Goal: Task Accomplishment & Management: Use online tool/utility

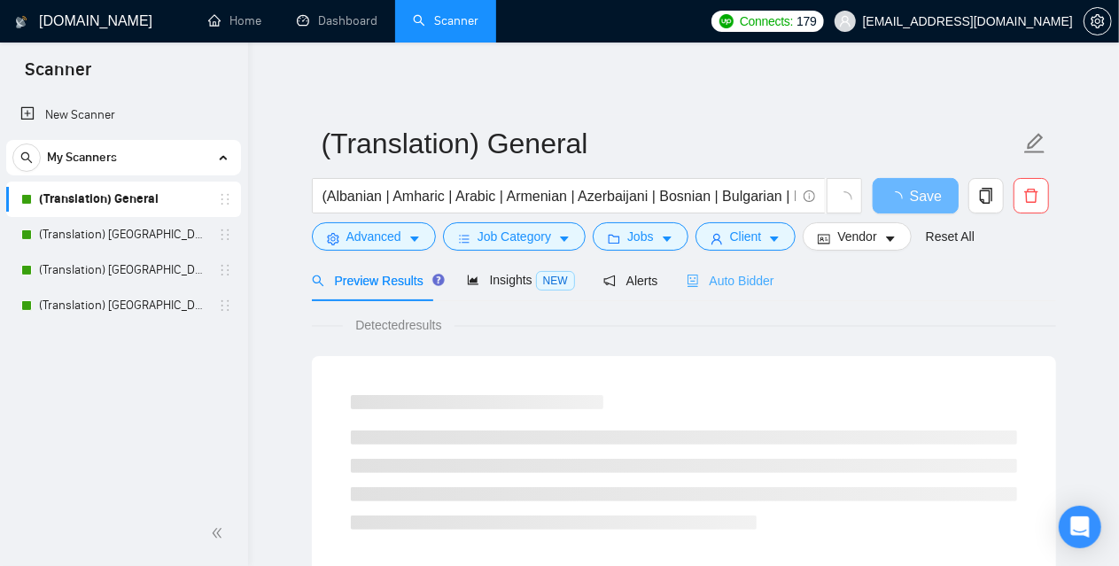
click at [748, 290] on div "Auto Bidder" at bounding box center [731, 281] width 88 height 42
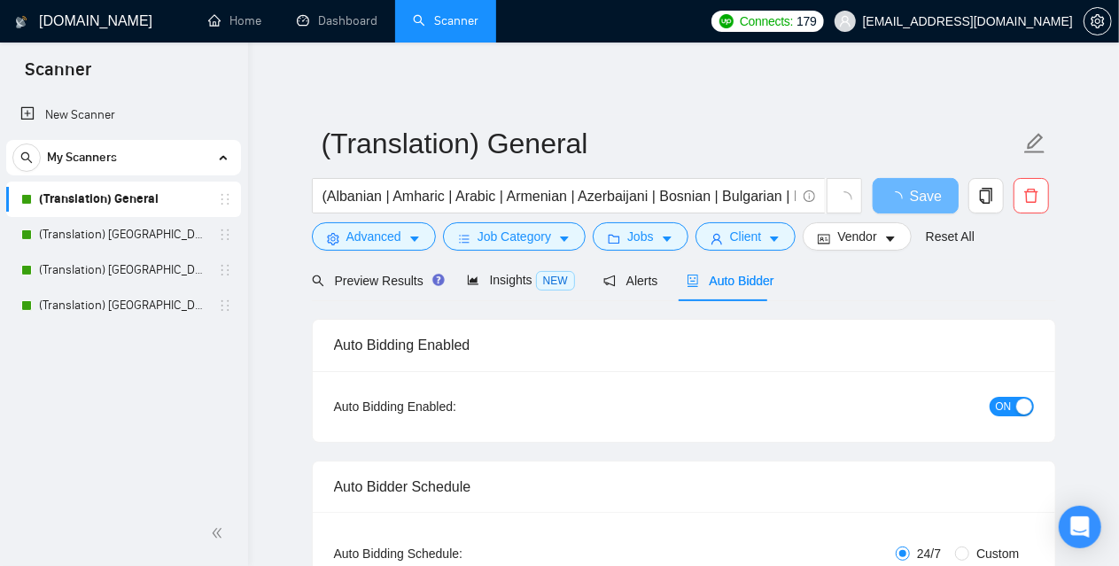
checkbox input "true"
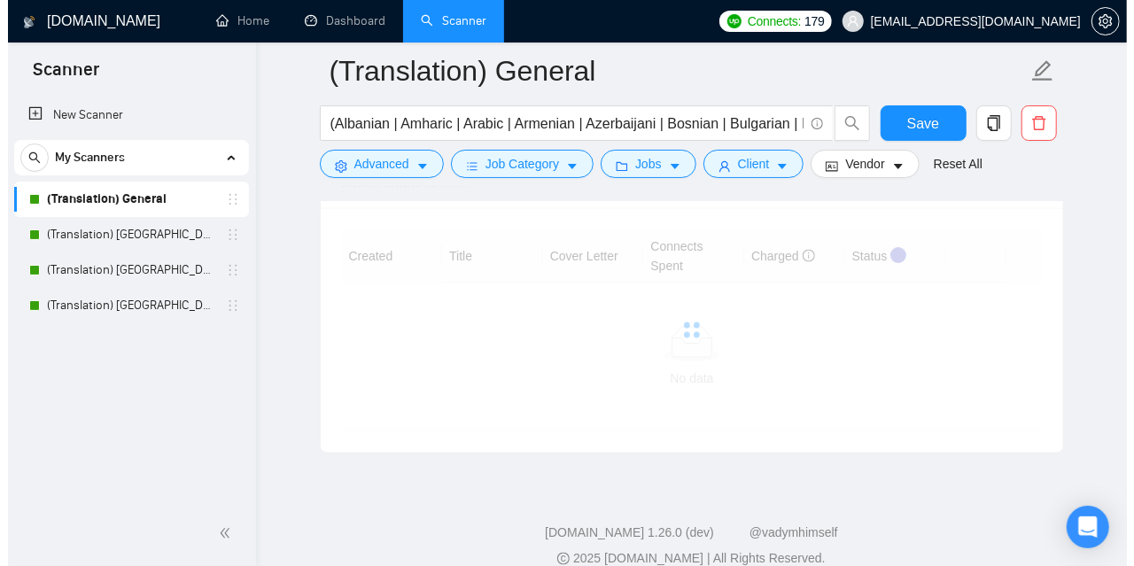
scroll to position [4643, 0]
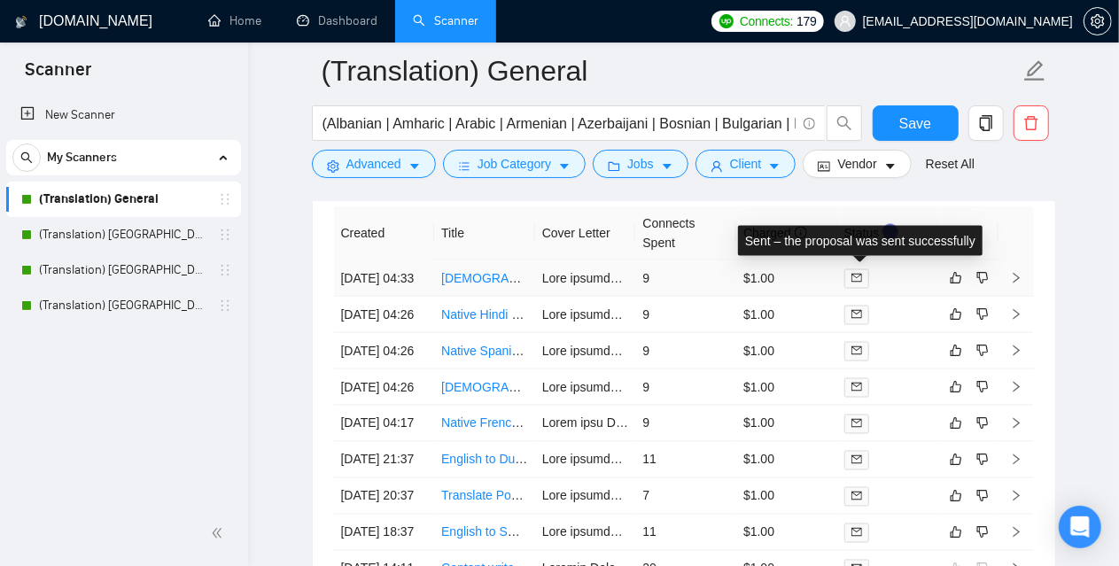
click at [860, 273] on icon "mail" at bounding box center [856, 278] width 11 height 11
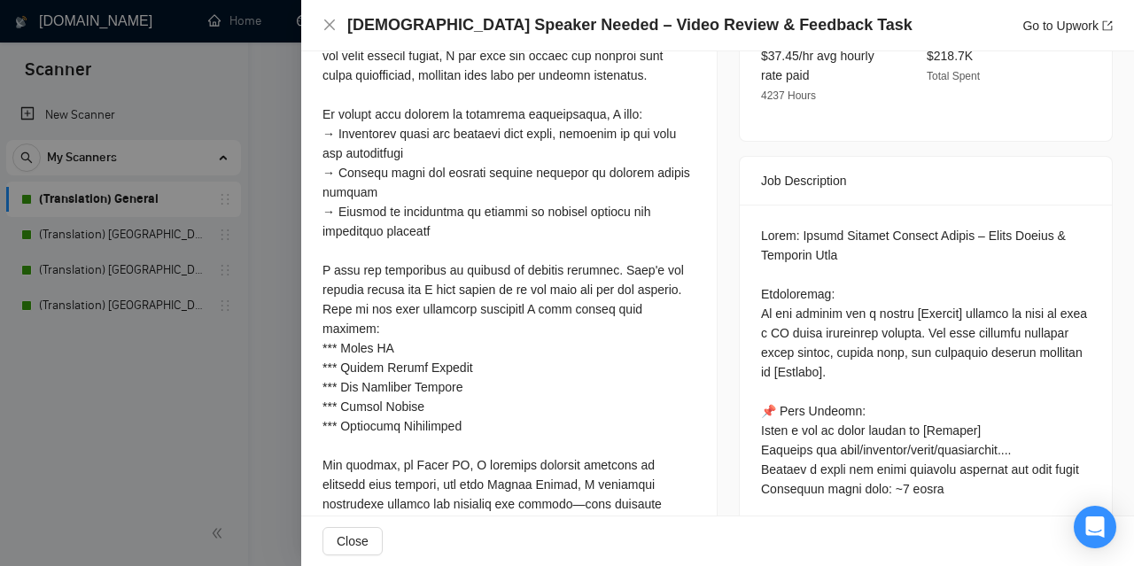
scroll to position [620, 0]
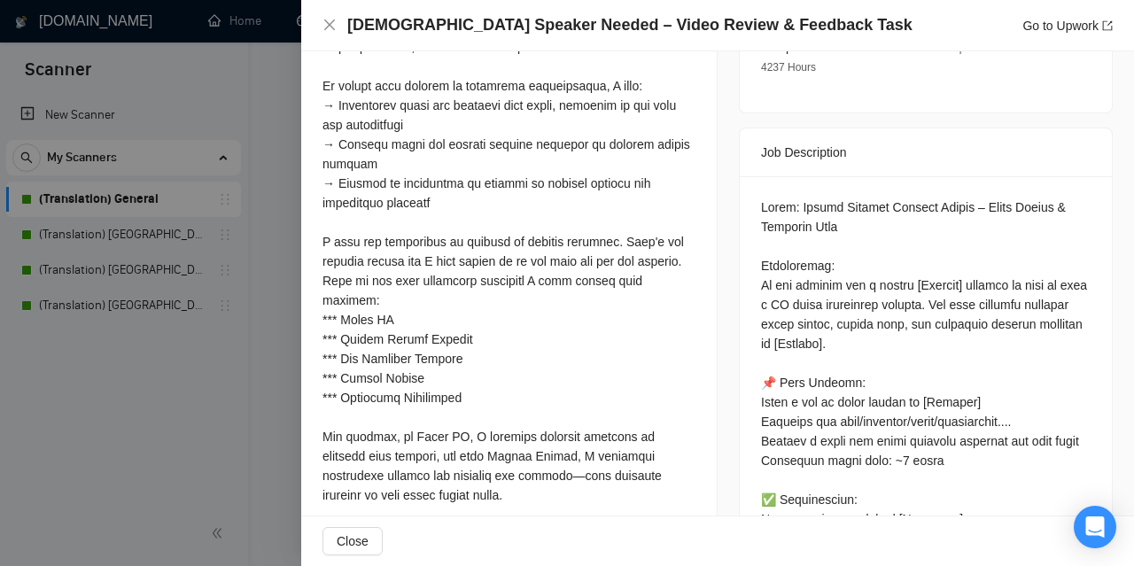
drag, startPoint x: 315, startPoint y: 243, endPoint x: 346, endPoint y: 242, distance: 31.9
click at [319, 243] on div "Cover Letter" at bounding box center [509, 273] width 416 height 794
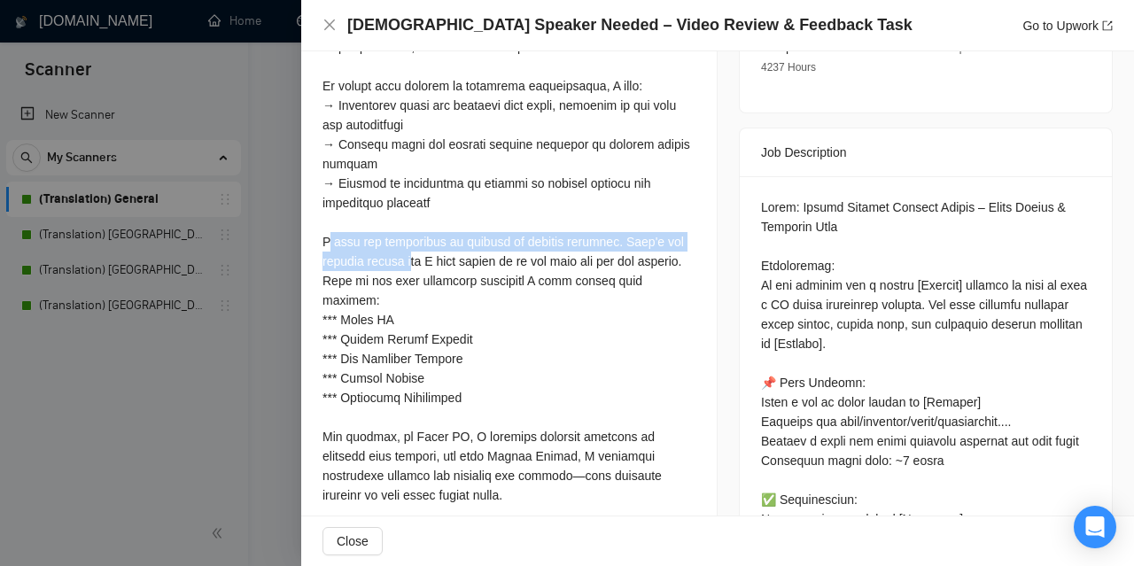
drag, startPoint x: 346, startPoint y: 242, endPoint x: 411, endPoint y: 260, distance: 67.3
click at [411, 260] on div at bounding box center [509, 291] width 373 height 702
click at [314, 240] on div "Cover Letter" at bounding box center [509, 273] width 416 height 794
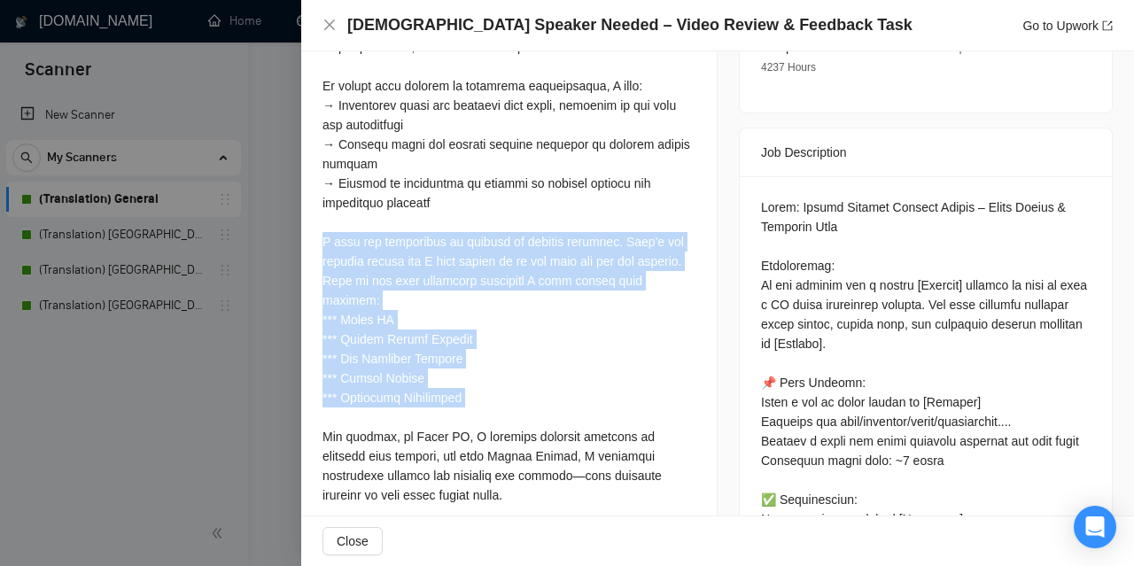
drag, startPoint x: 314, startPoint y: 240, endPoint x: 519, endPoint y: 387, distance: 252.8
click at [532, 398] on div "Cover Letter" at bounding box center [509, 273] width 416 height 794
copy div "I have the experience of working on similar projects. That's the biggest reason…"
